Goal: Task Accomplishment & Management: Manage account settings

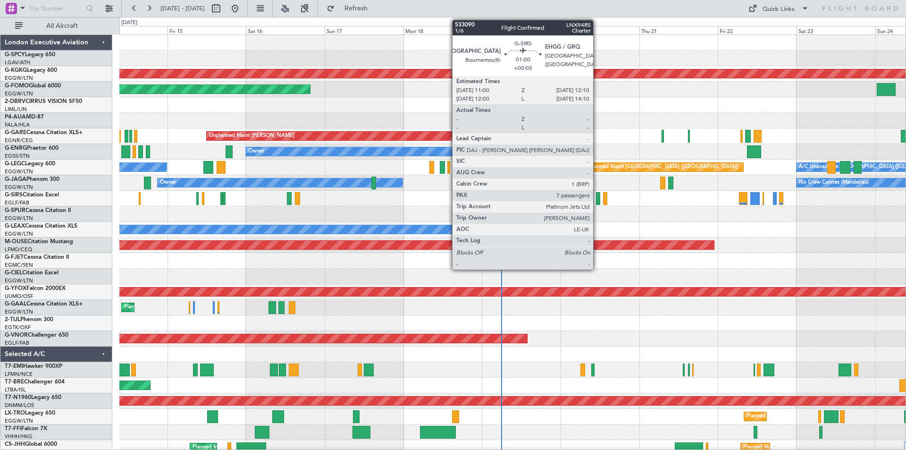
click at [597, 200] on div at bounding box center [598, 198] width 4 height 13
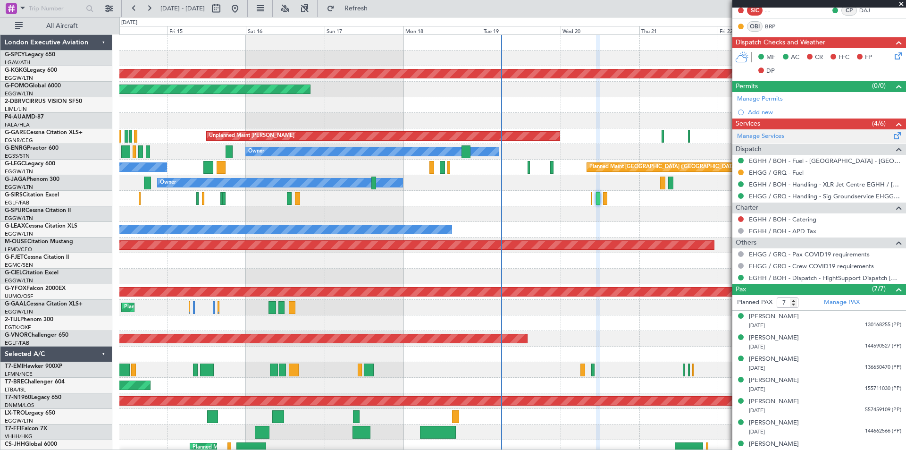
scroll to position [208, 0]
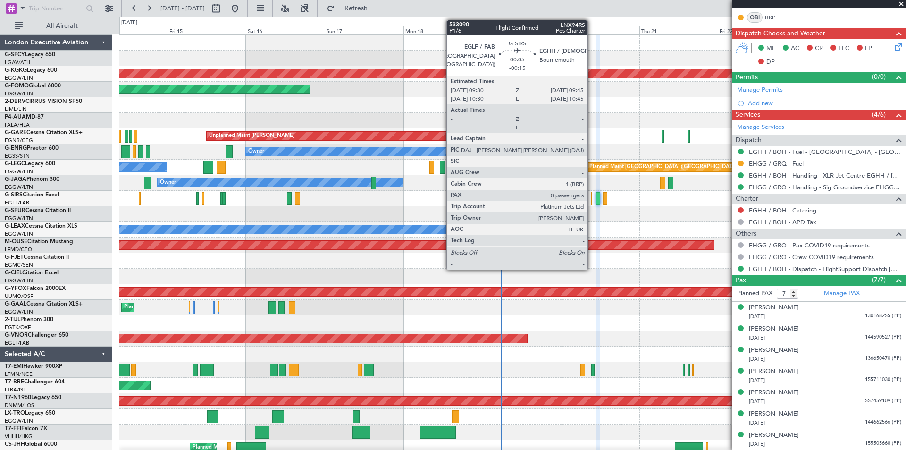
click at [592, 201] on div at bounding box center [591, 198] width 1 height 13
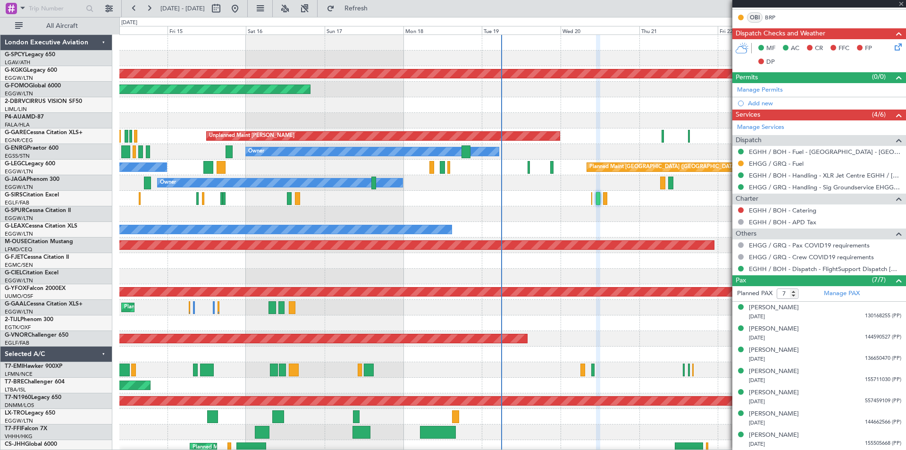
type input "-00:15"
type input "0"
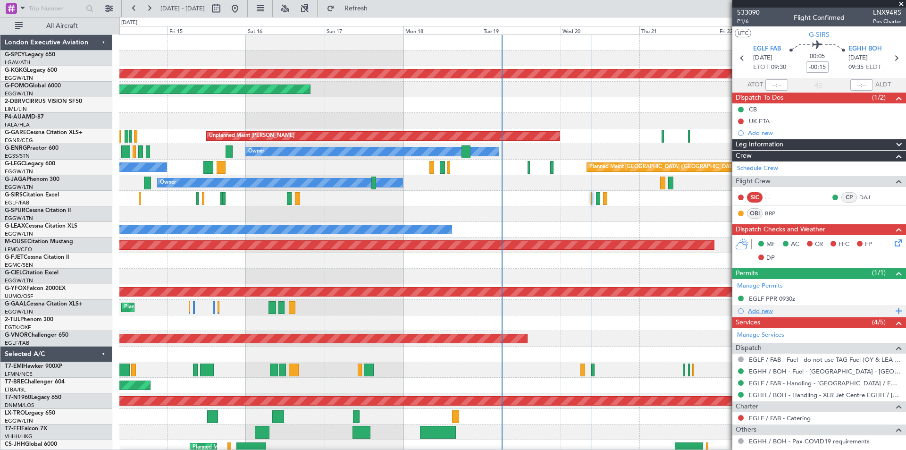
scroll to position [47, 0]
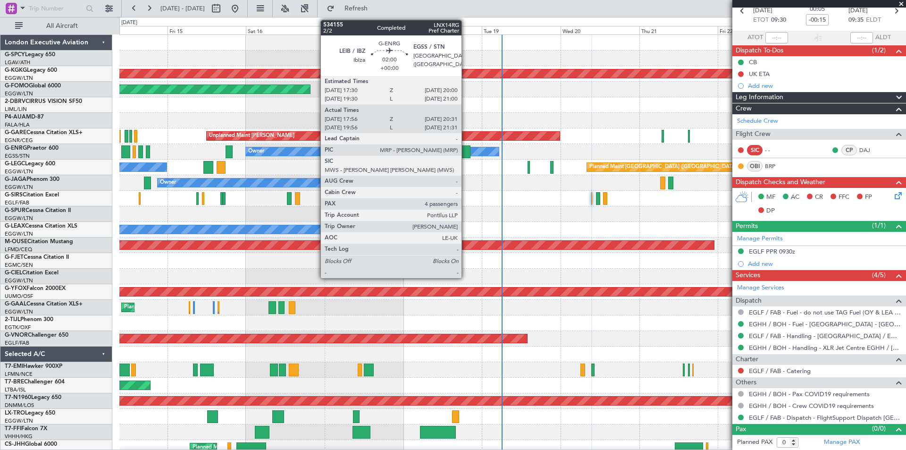
click at [466, 151] on div at bounding box center [465, 151] width 8 height 13
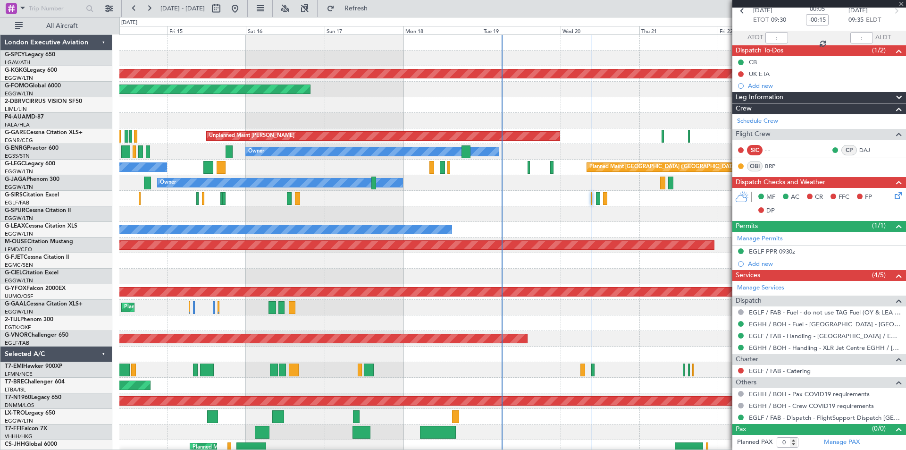
type input "18:11"
type input "20:16"
type input "4"
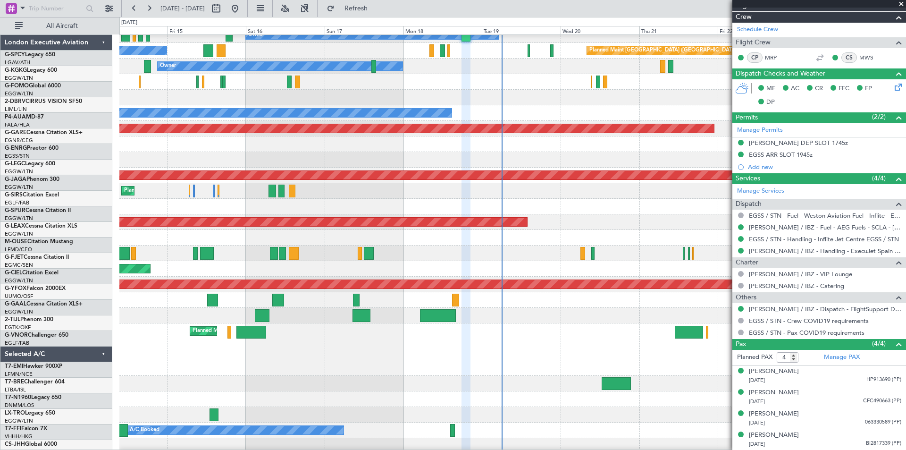
scroll to position [117, 0]
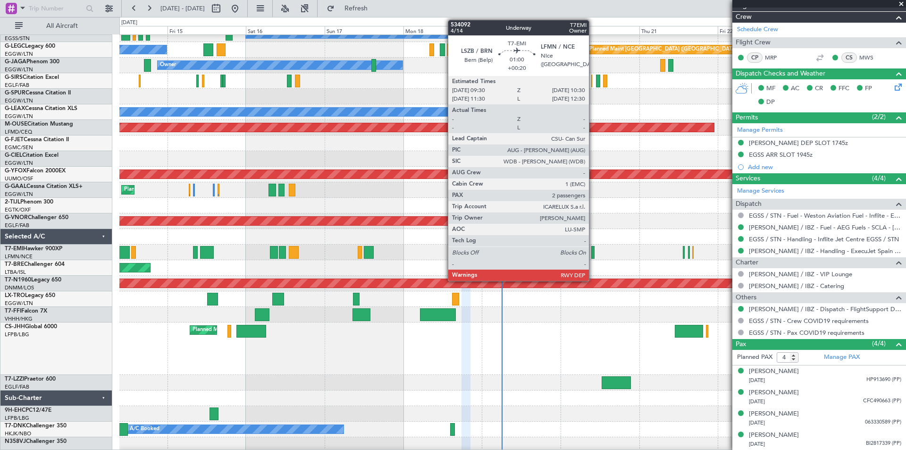
click at [593, 253] on div at bounding box center [592, 252] width 3 height 13
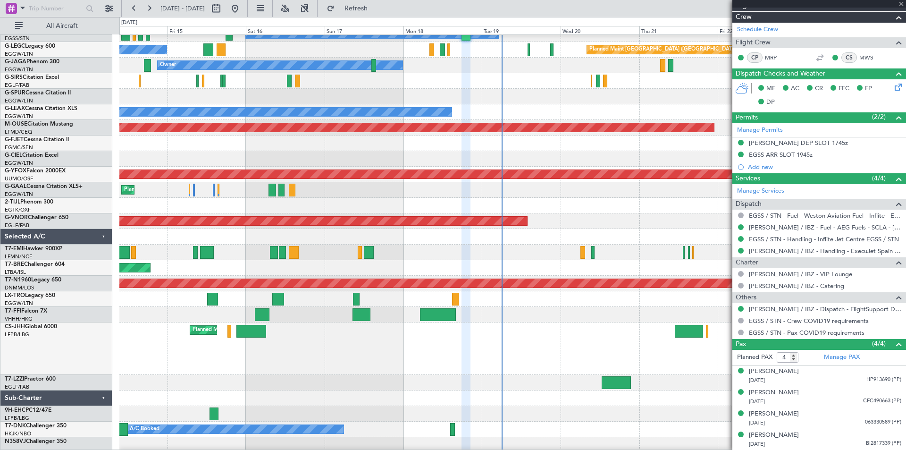
type input "+00:20"
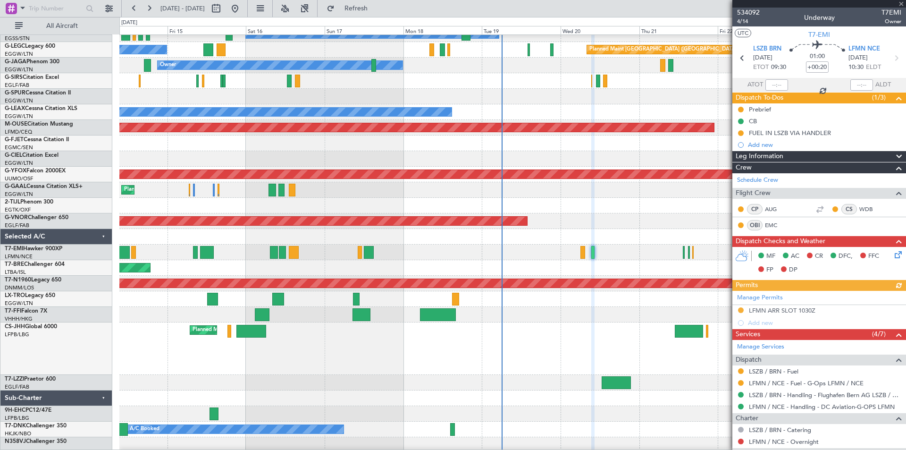
scroll to position [101, 0]
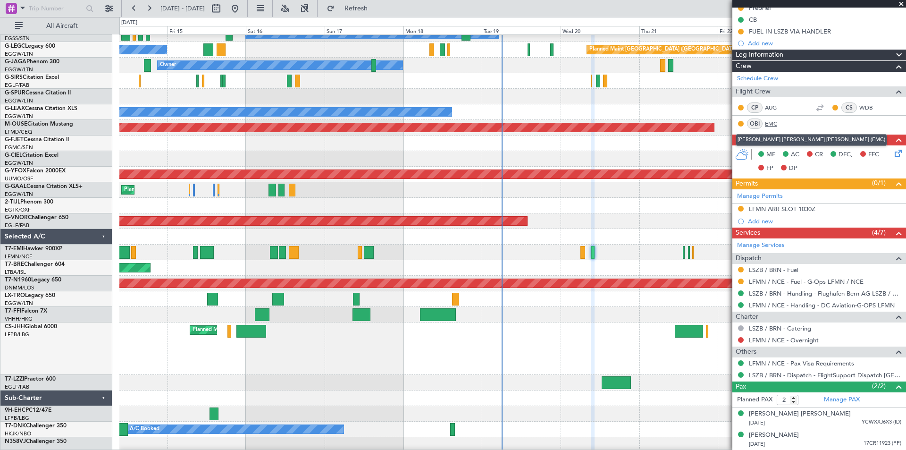
click at [771, 123] on link "EMC" at bounding box center [775, 123] width 21 height 8
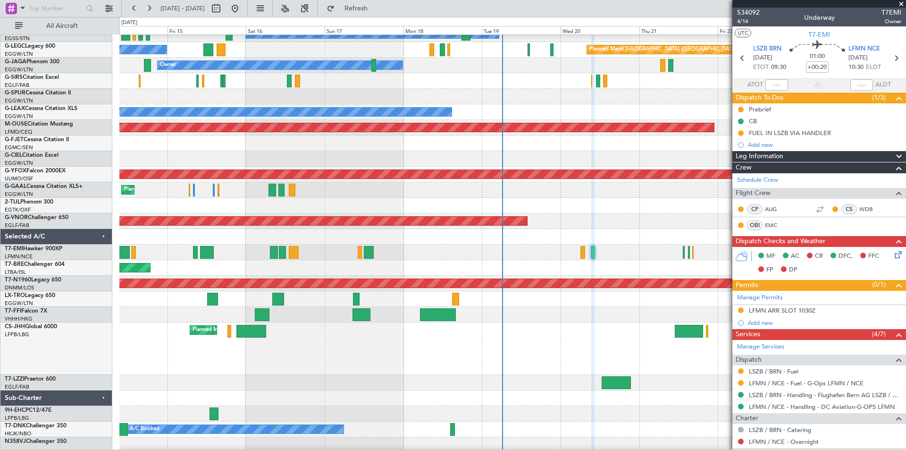
click at [902, 2] on span at bounding box center [900, 4] width 9 height 8
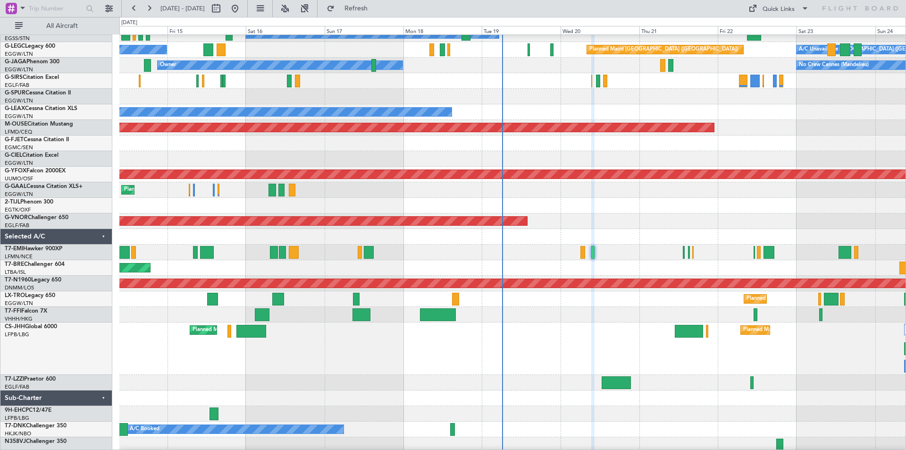
type input "0"
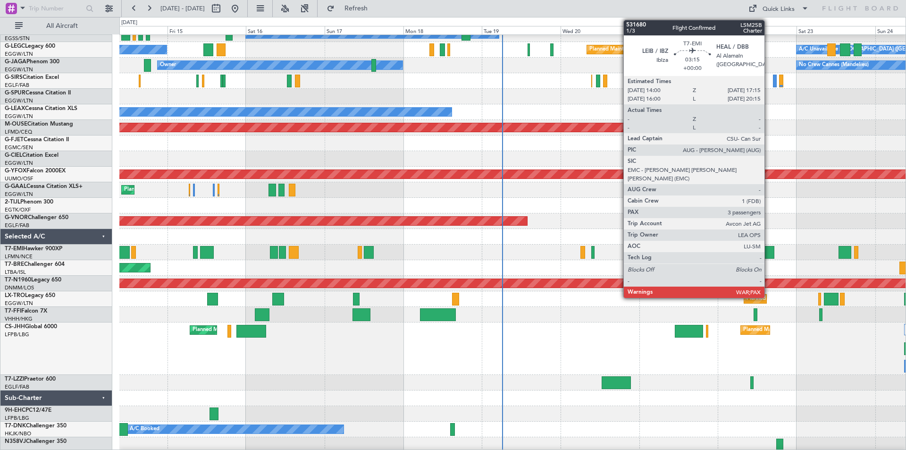
click at [768, 257] on div at bounding box center [768, 252] width 11 height 13
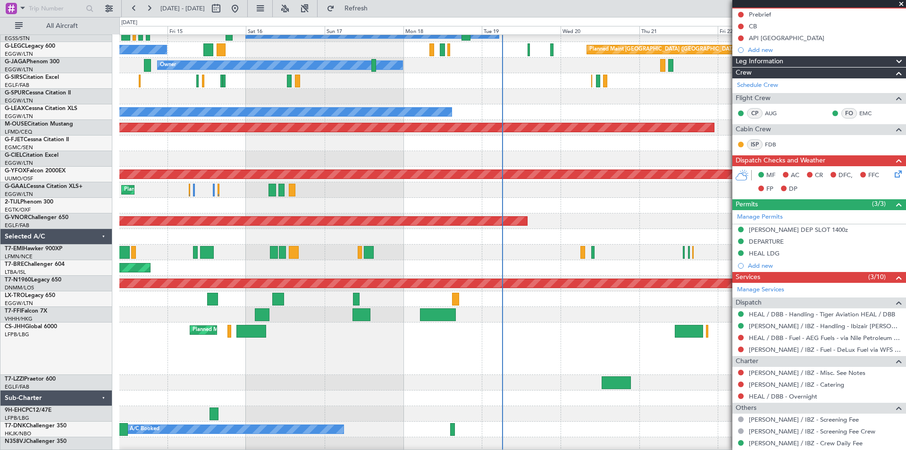
scroll to position [95, 0]
click at [742, 383] on button at bounding box center [741, 384] width 6 height 6
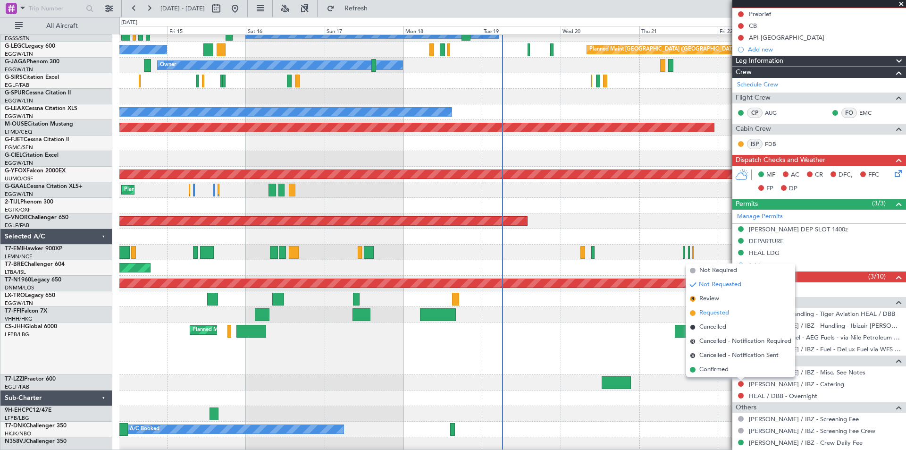
click at [710, 316] on span "Requested" at bounding box center [714, 312] width 30 height 9
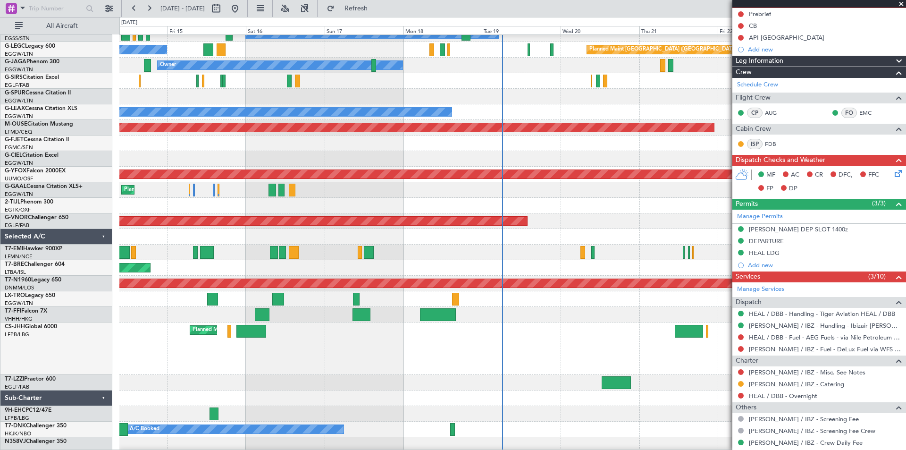
click at [791, 383] on link "[PERSON_NAME] / IBZ - Catering" at bounding box center [796, 384] width 95 height 8
click at [376, 6] on span "Refresh" at bounding box center [356, 8] width 40 height 7
click at [242, 9] on button at bounding box center [234, 8] width 15 height 15
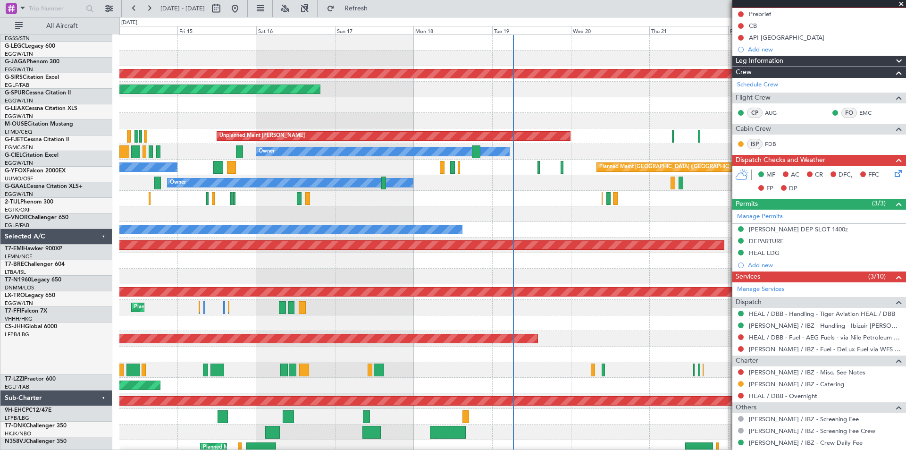
scroll to position [0, 0]
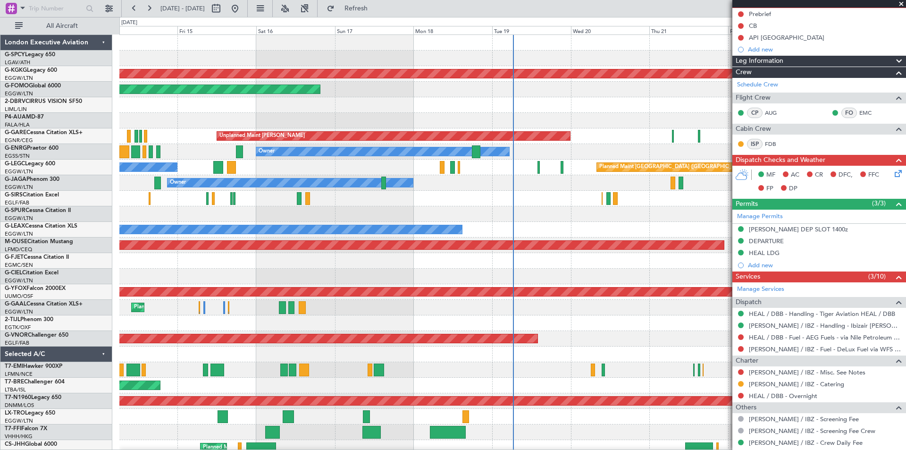
click at [902, 3] on span at bounding box center [900, 4] width 9 height 8
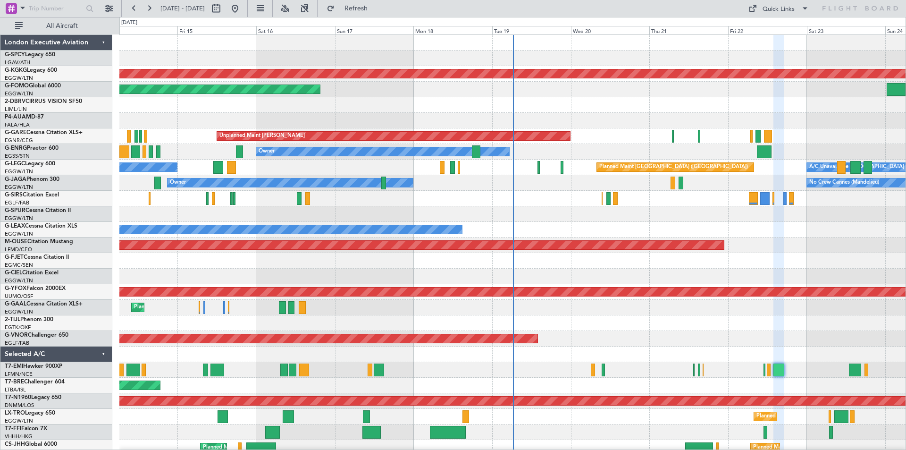
type input "0"
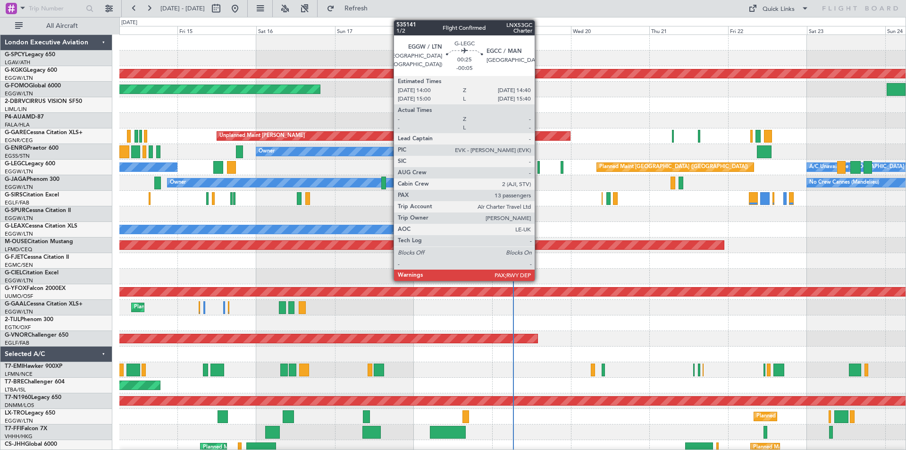
click at [539, 168] on div at bounding box center [538, 167] width 2 height 13
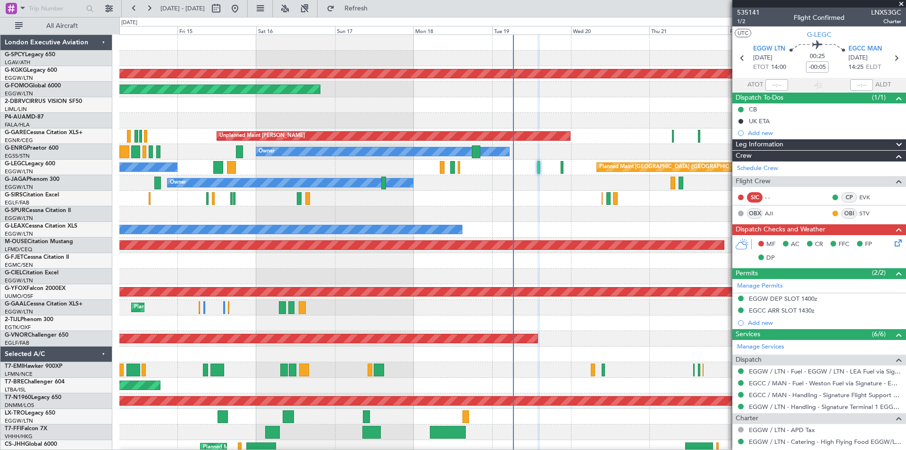
scroll to position [94, 0]
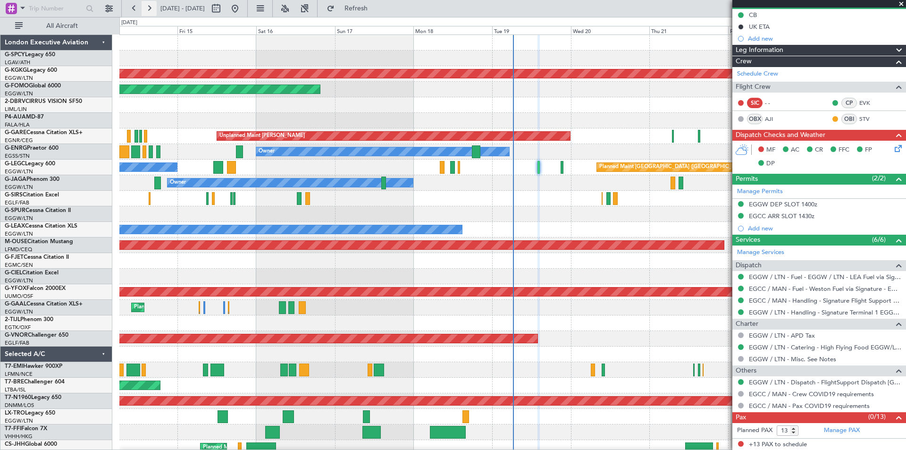
click at [148, 8] on button at bounding box center [149, 8] width 15 height 15
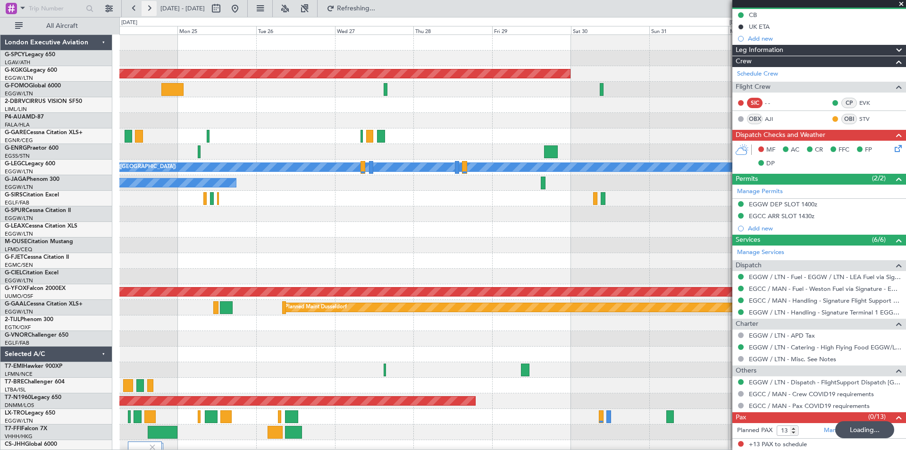
click at [148, 8] on button at bounding box center [149, 8] width 15 height 15
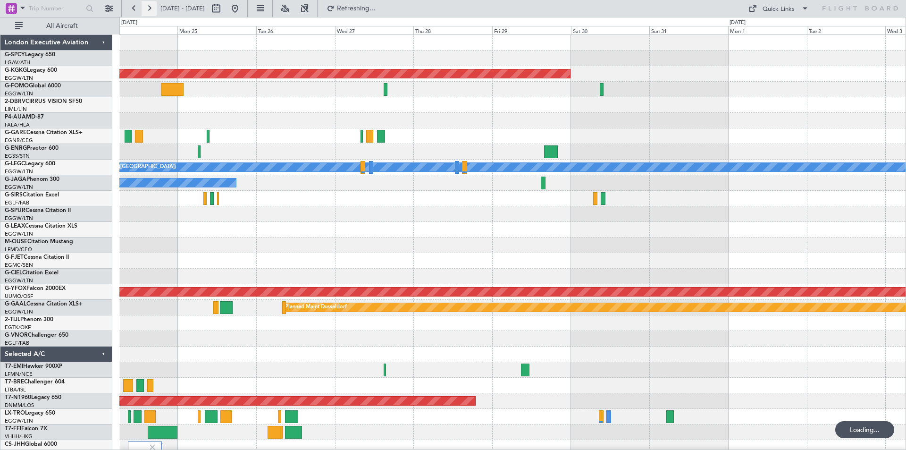
scroll to position [0, 0]
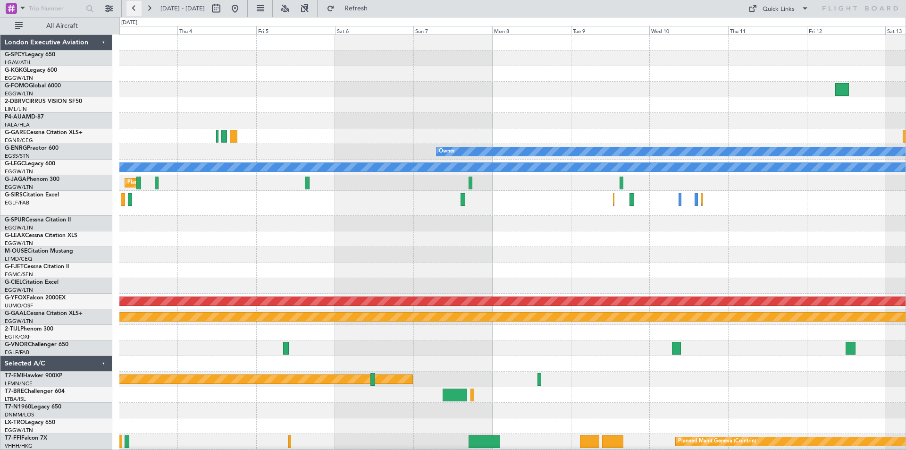
click at [137, 8] on button at bounding box center [133, 8] width 15 height 15
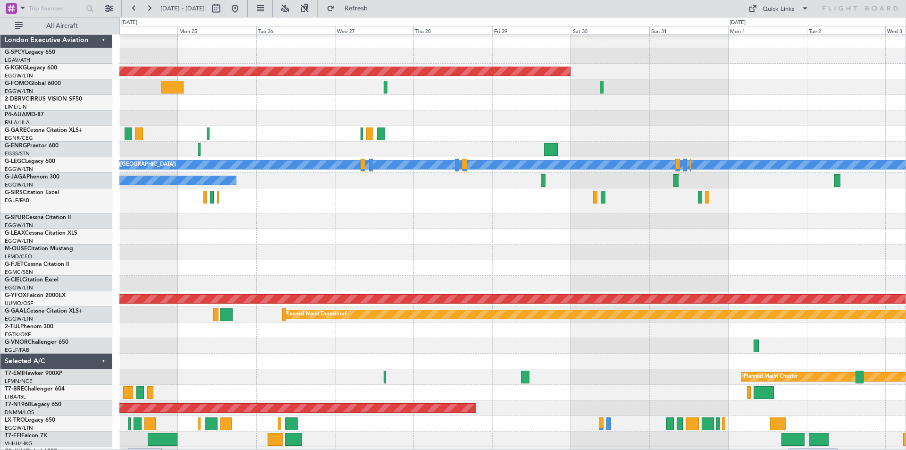
scroll to position [2, 0]
click at [242, 7] on button at bounding box center [234, 8] width 15 height 15
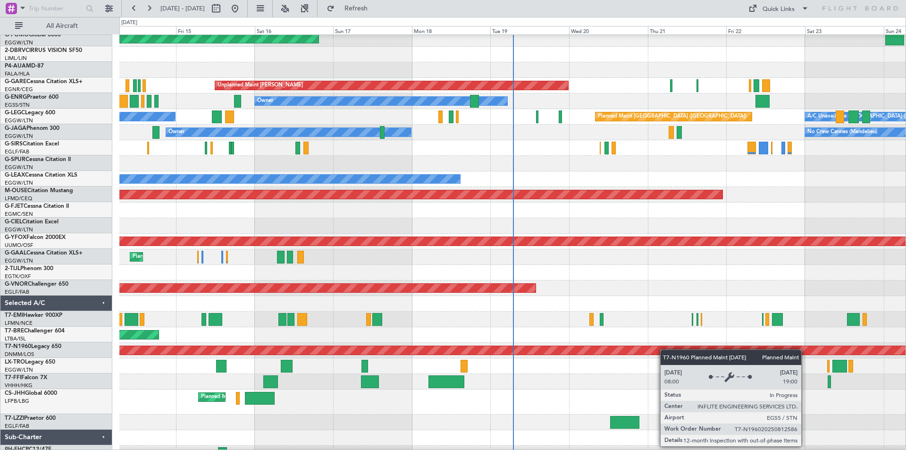
scroll to position [50, 0]
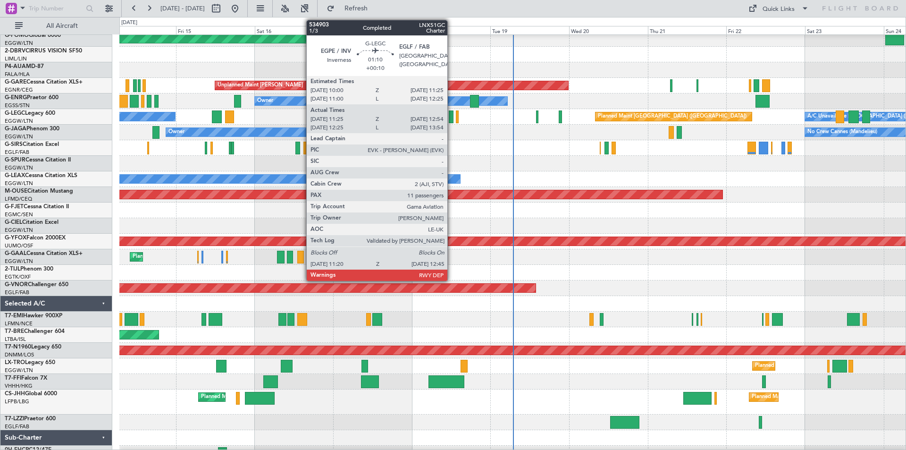
click at [451, 122] on div at bounding box center [451, 116] width 5 height 13
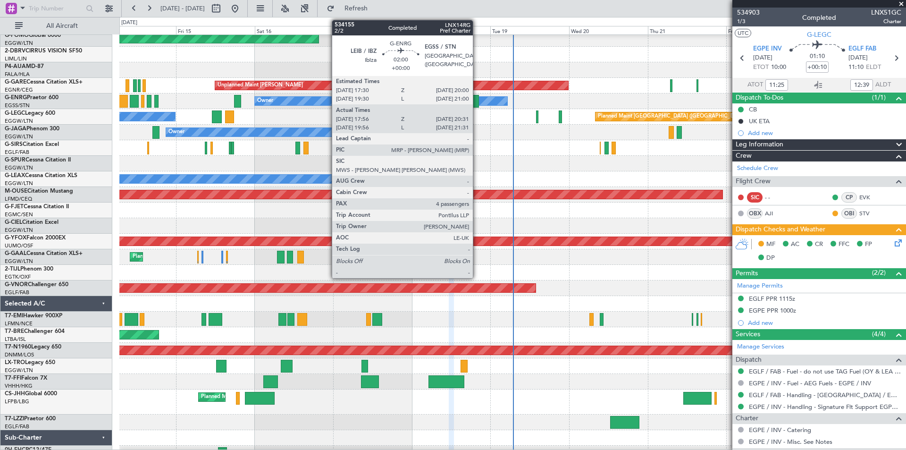
click at [477, 100] on div at bounding box center [474, 101] width 8 height 13
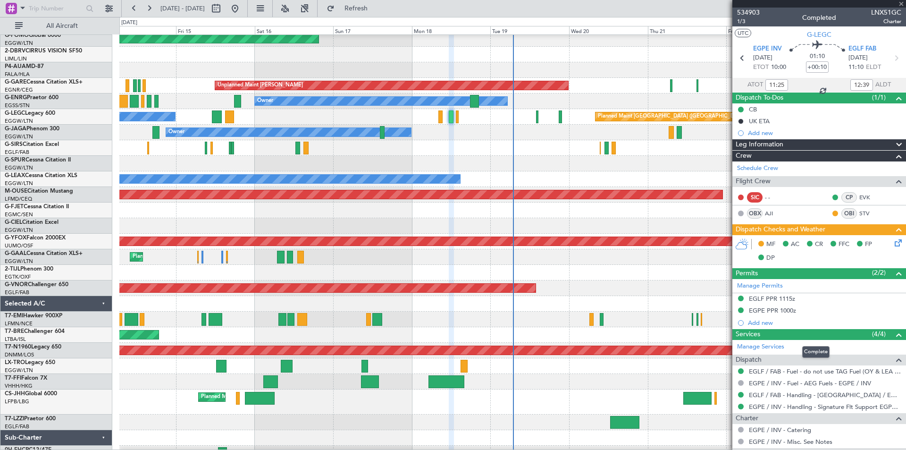
type input "18:11"
type input "20:16"
type input "4"
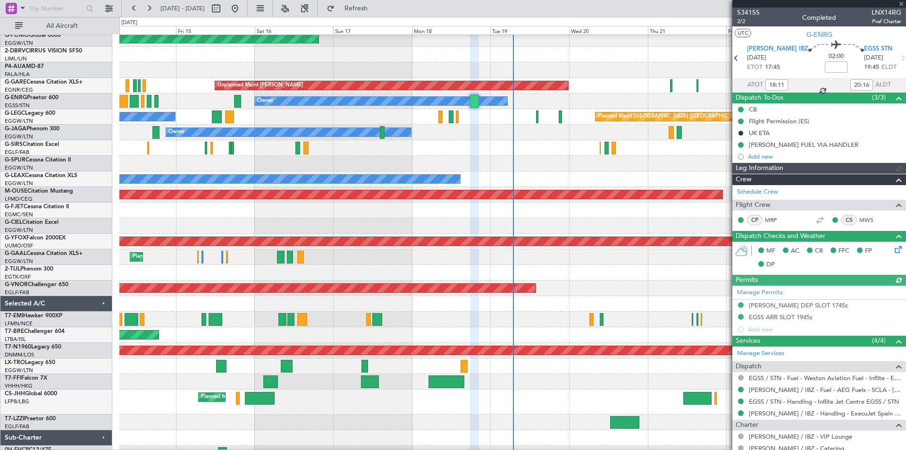
scroll to position [162, 0]
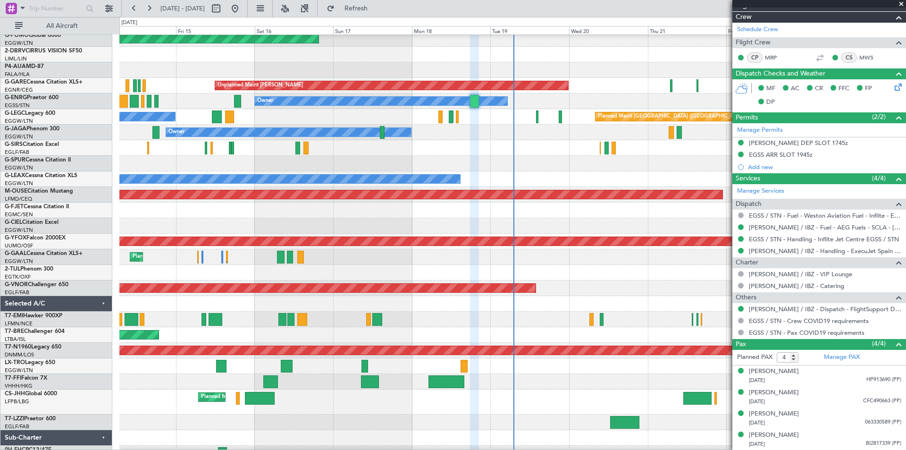
click at [523, 153] on div "Planned Maint [GEOGRAPHIC_DATA] ([GEOGRAPHIC_DATA])" at bounding box center [512, 148] width 786 height 16
click at [153, 9] on button at bounding box center [149, 8] width 15 height 15
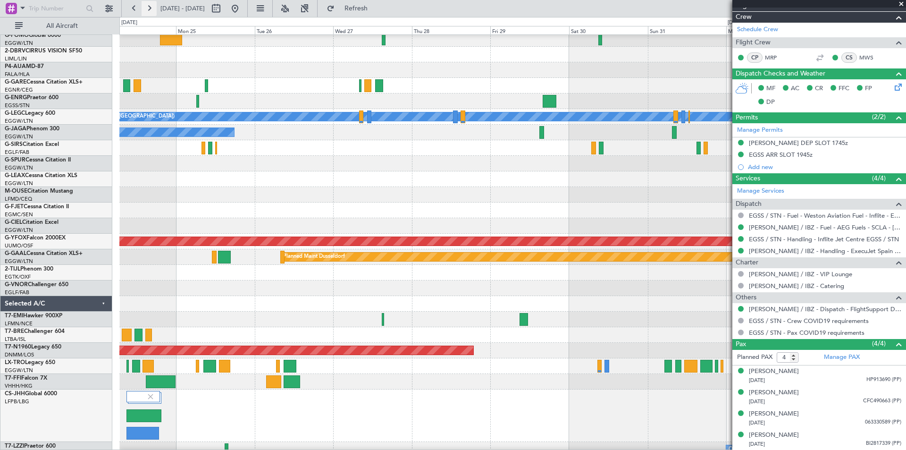
click at [153, 9] on button at bounding box center [149, 8] width 15 height 15
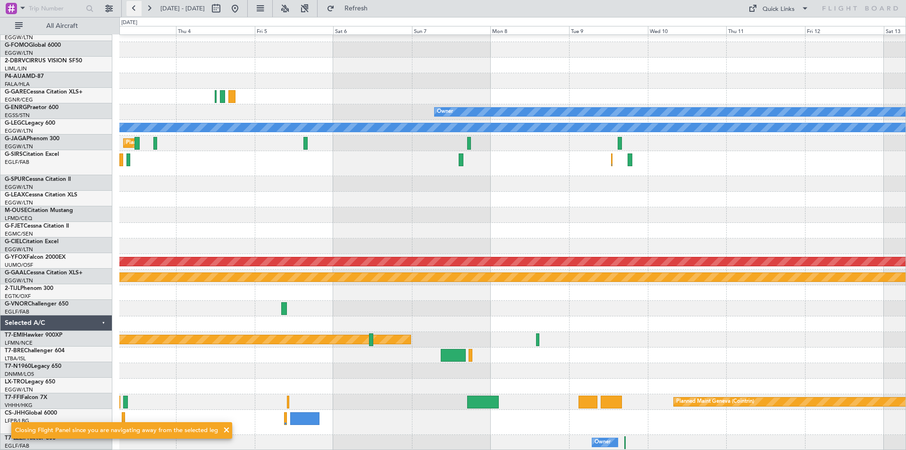
scroll to position [40, 0]
click at [134, 6] on button at bounding box center [133, 8] width 15 height 15
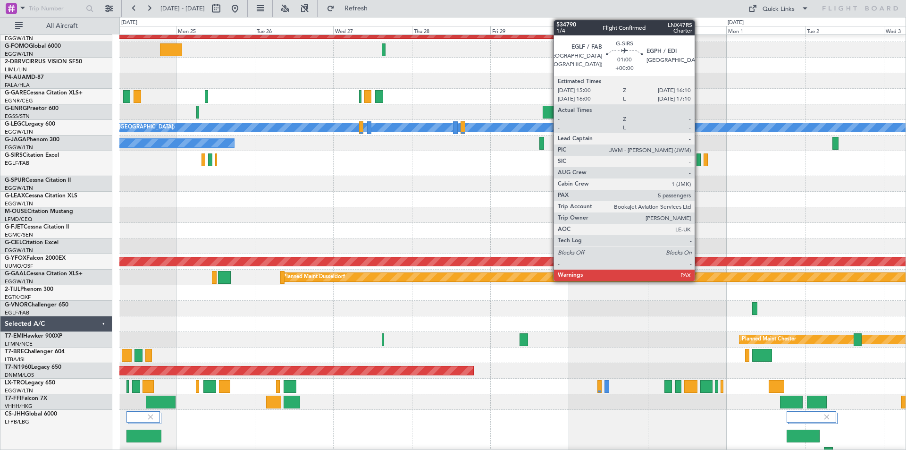
click at [699, 162] on div at bounding box center [698, 159] width 4 height 13
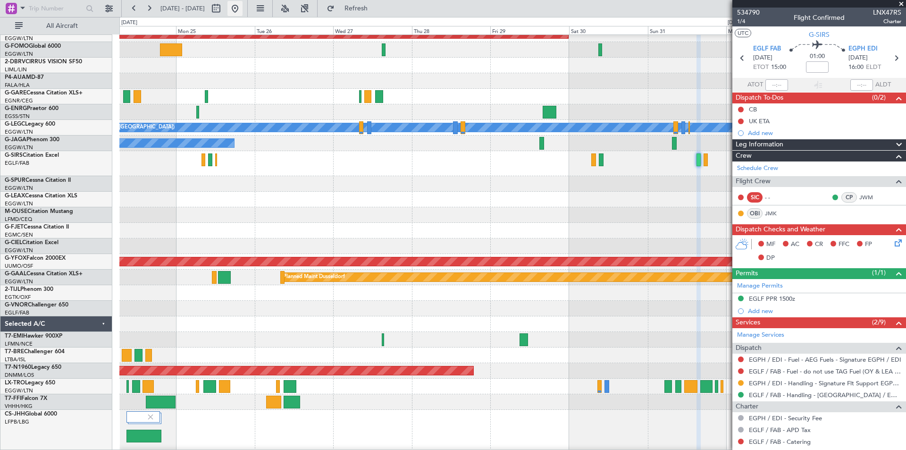
click at [242, 5] on button at bounding box center [234, 8] width 15 height 15
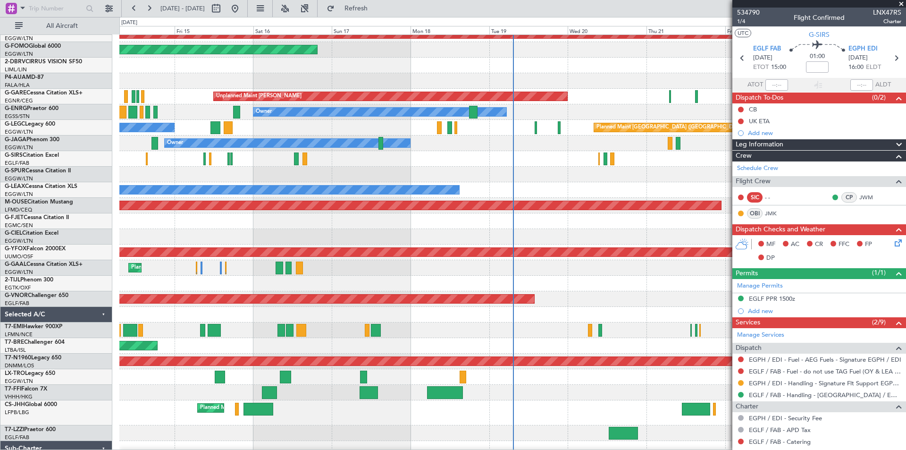
click at [899, 3] on span at bounding box center [900, 4] width 9 height 8
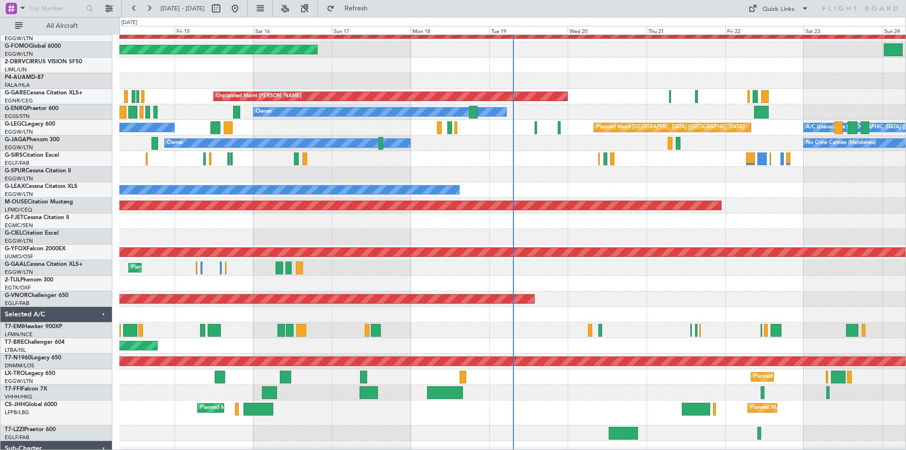
type input "0"
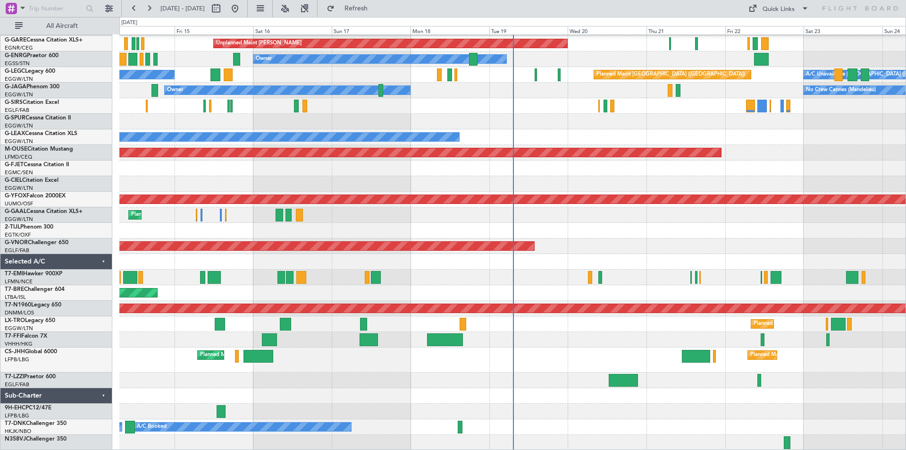
scroll to position [92, 0]
click at [242, 7] on button at bounding box center [234, 8] width 15 height 15
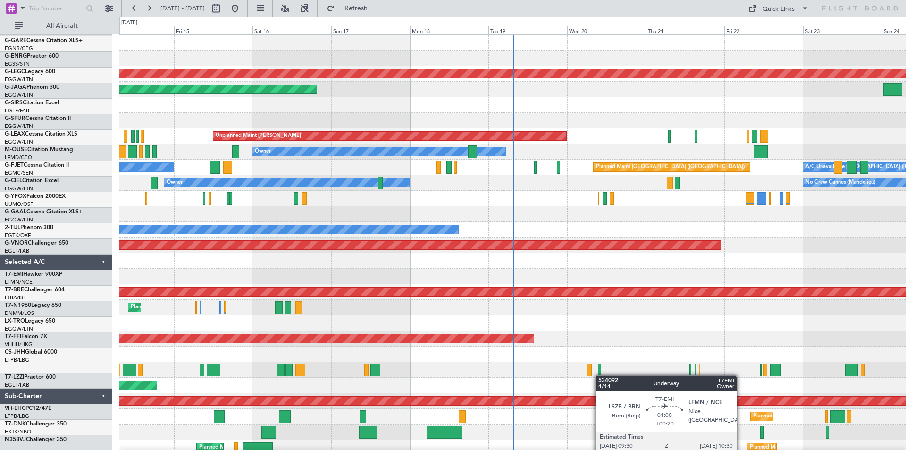
scroll to position [0, 0]
